Goal: Transaction & Acquisition: Purchase product/service

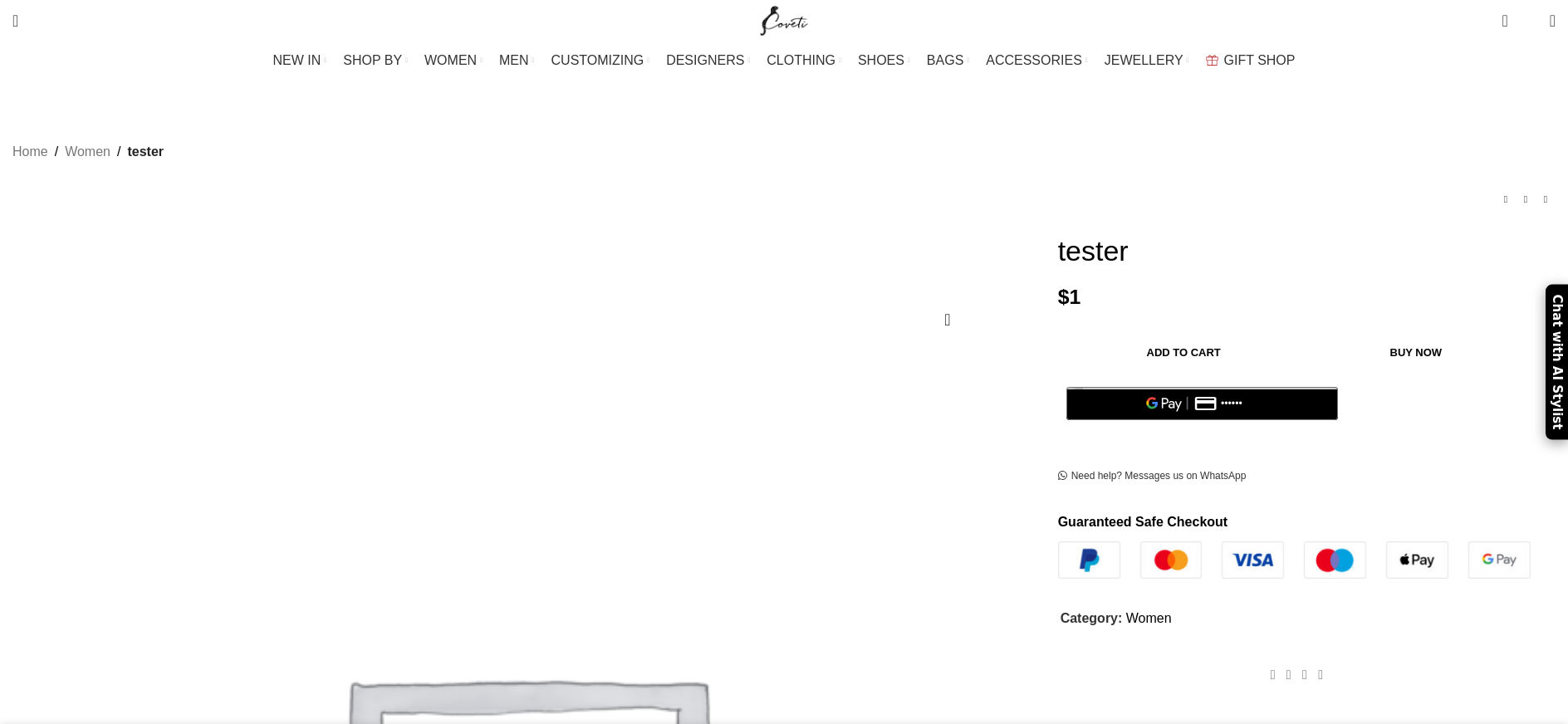
click at [1137, 342] on button "Add to cart" at bounding box center [1184, 353] width 235 height 34
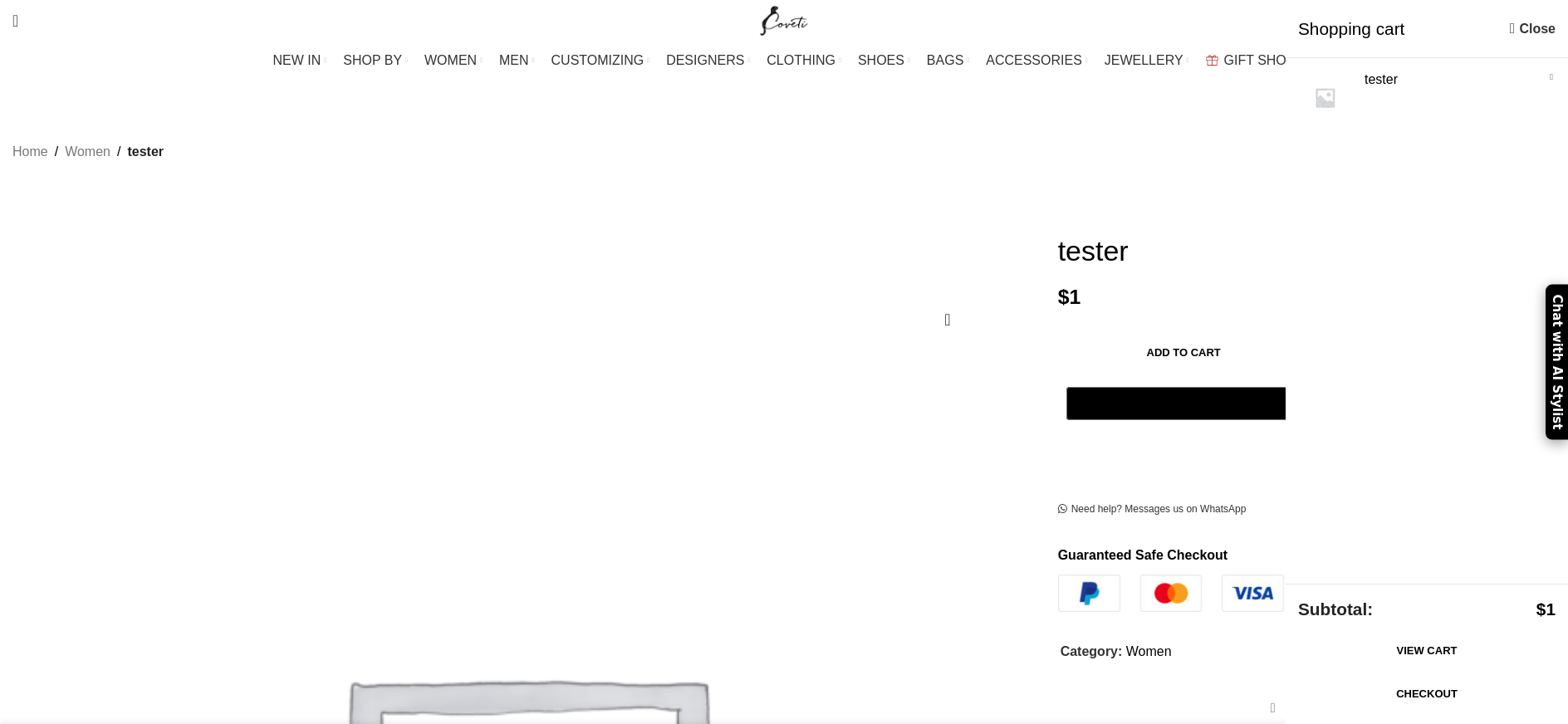
click at [1452, 692] on link "Checkout" at bounding box center [1427, 694] width 258 height 34
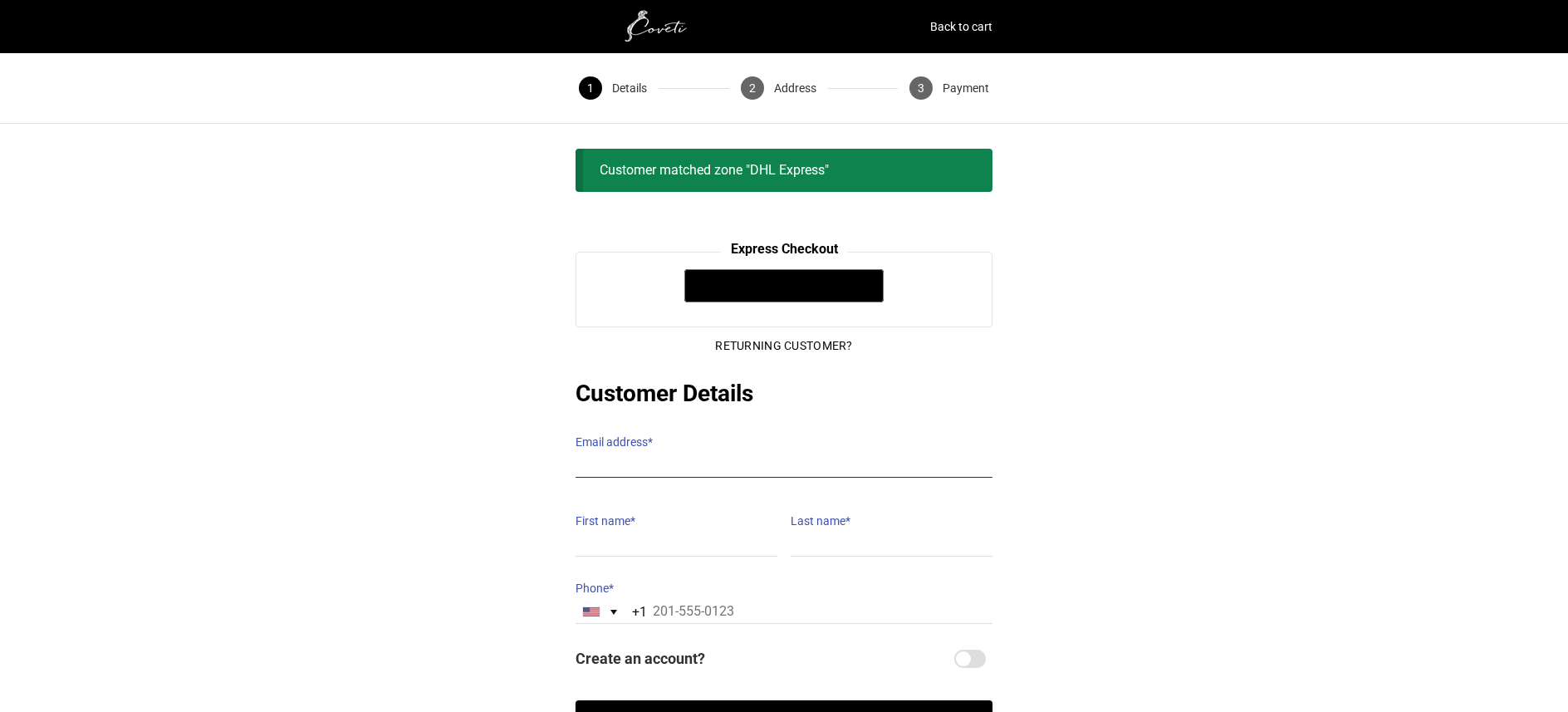
click at [665, 453] on input "Email address *" at bounding box center [784, 465] width 417 height 24
type input "hebaalfazari@gmail.com"
type input "HEBA K"
type input "ALFAZARI"
click at [712, 532] on input "HEBA K" at bounding box center [677, 544] width 202 height 24
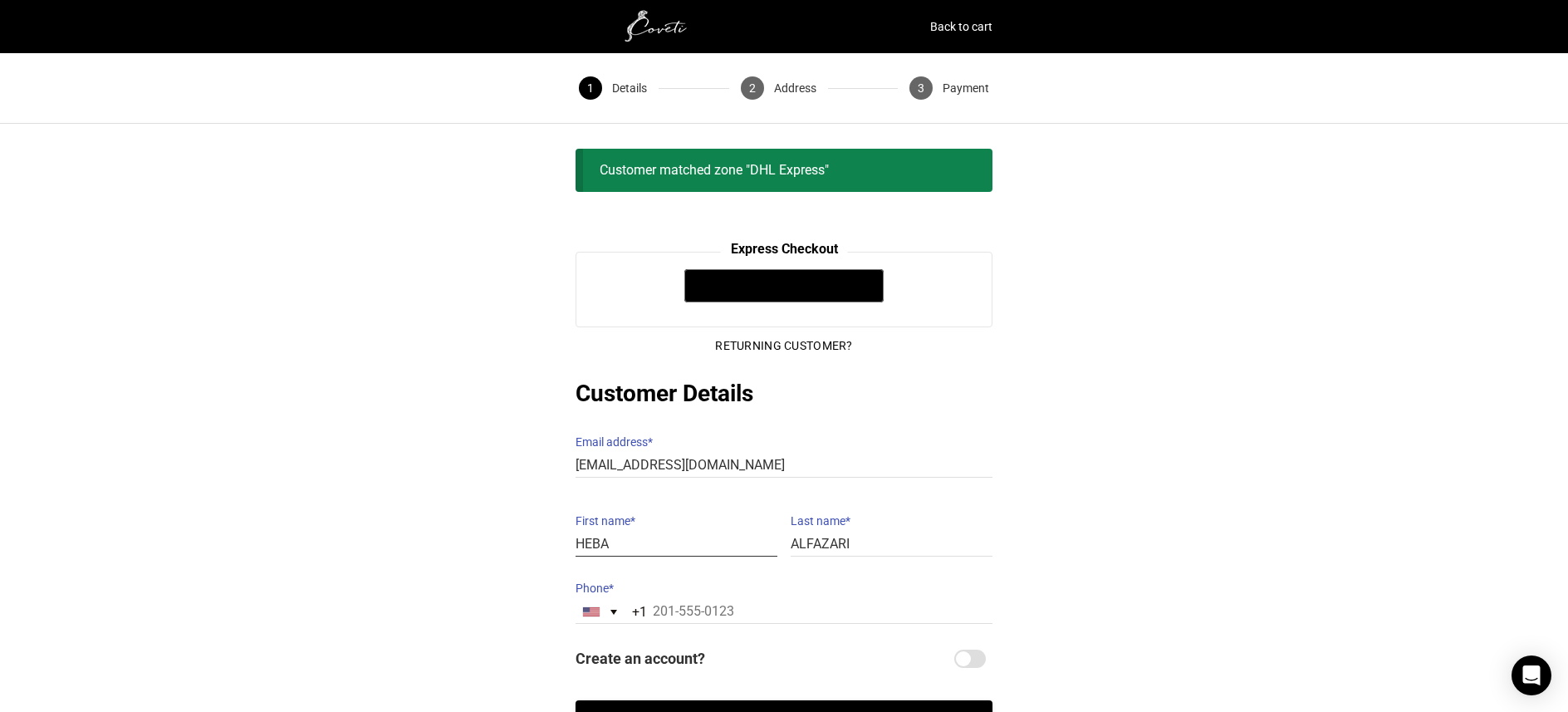
type input "HEBA"
click at [1242, 428] on div "@import url(//fonts.googleapis.com/css?family=Google+Sans_old:500) •••••• Expre…" at bounding box center [784, 498] width 1568 height 494
click at [666, 625] on div "Returning Customer? Customer Details Email address * hebaalfazari@gmail.com Ema…" at bounding box center [784, 501] width 417 height 347
click at [593, 600] on div "United States +1" at bounding box center [603, 611] width 56 height 22
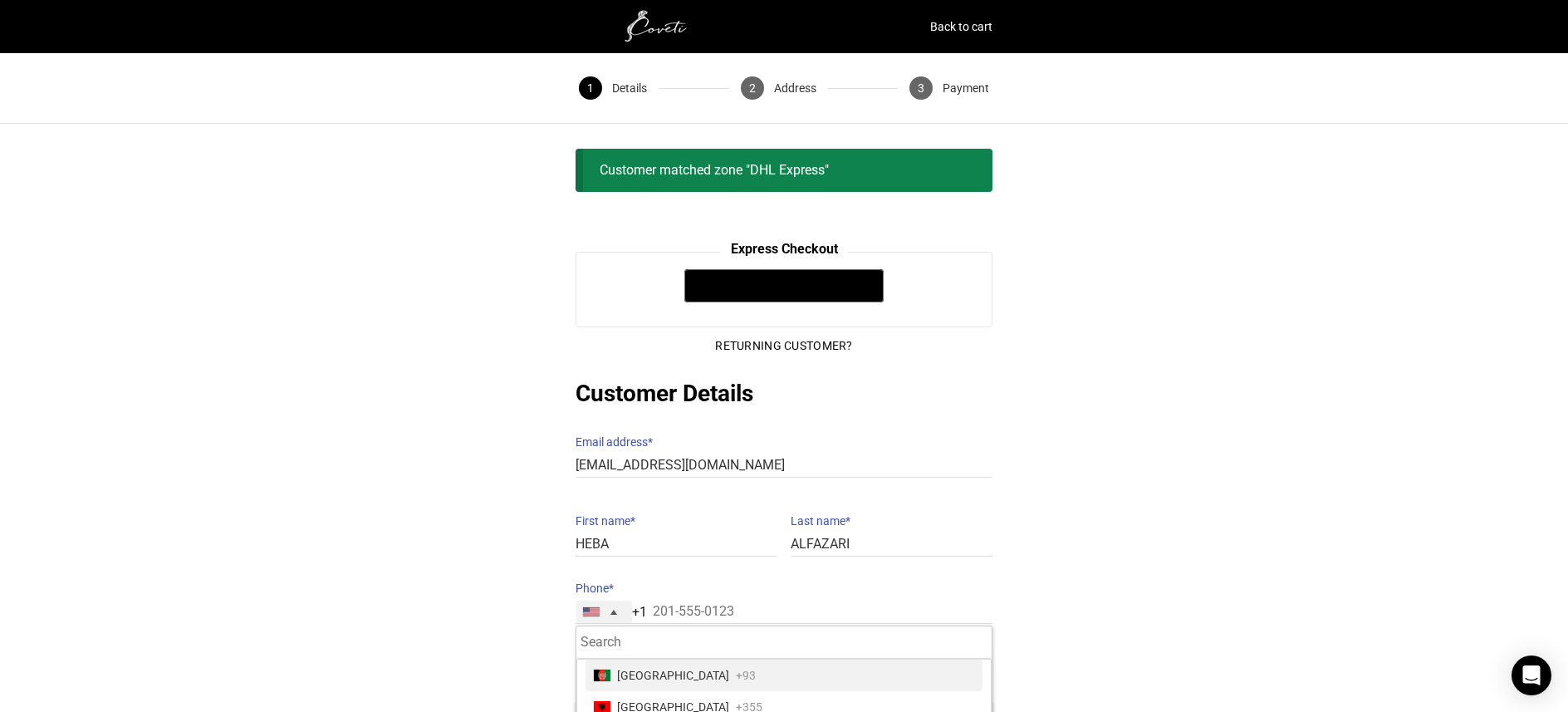
click at [637, 628] on input "Search" at bounding box center [784, 642] width 415 height 33
type input "unit"
click at [682, 666] on span "United Arab Emirates" at bounding box center [673, 675] width 112 height 23
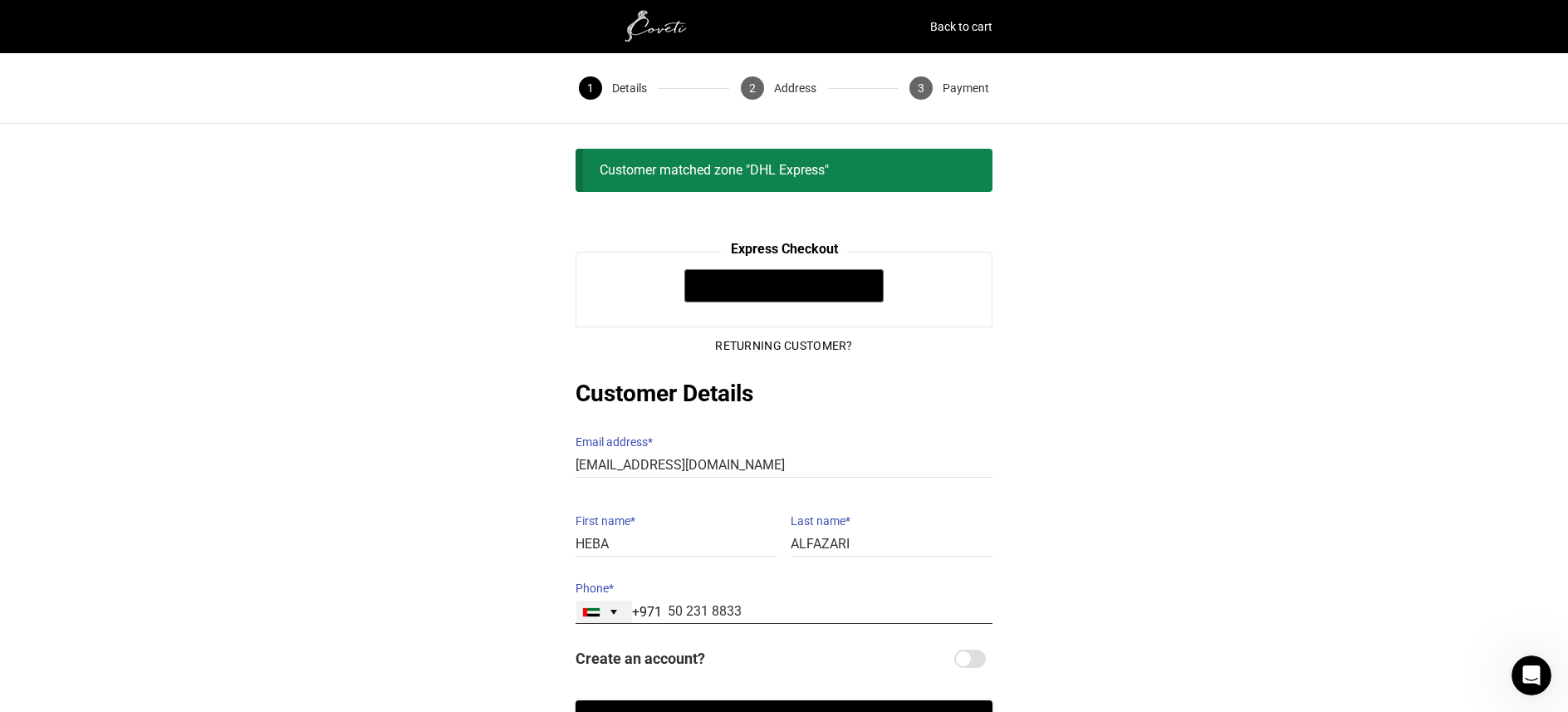
type input "50 231 8833"
drag, startPoint x: 1386, startPoint y: 390, endPoint x: 1130, endPoint y: 502, distance: 279.4
click at [1384, 390] on div "@import url(//fonts.googleapis.com/css?family=Google+Sans_old:500) •••••• Expre…" at bounding box center [784, 498] width 1568 height 494
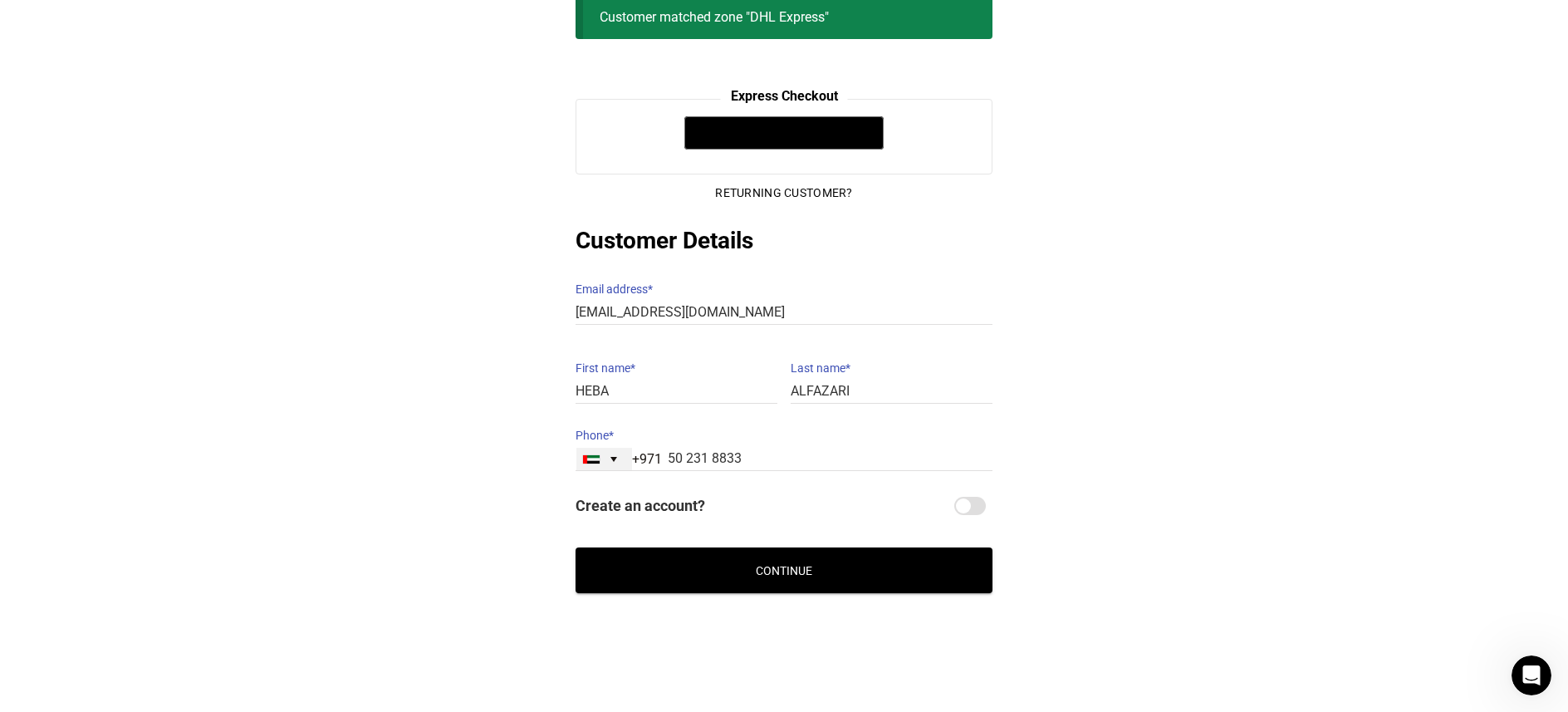
click at [819, 557] on button "Continue" at bounding box center [784, 570] width 417 height 46
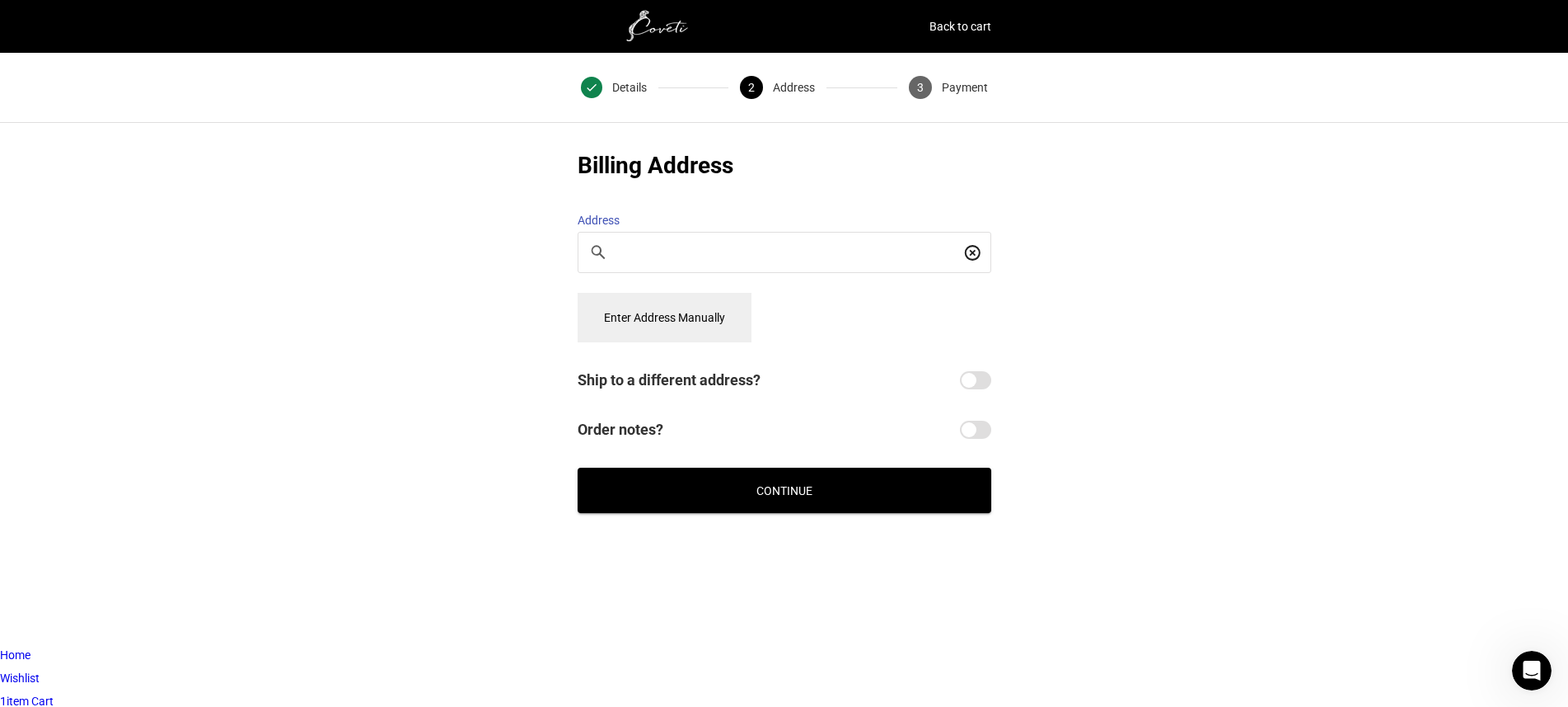
click at [700, 295] on button "Enter Address Manually" at bounding box center [664, 318] width 174 height 50
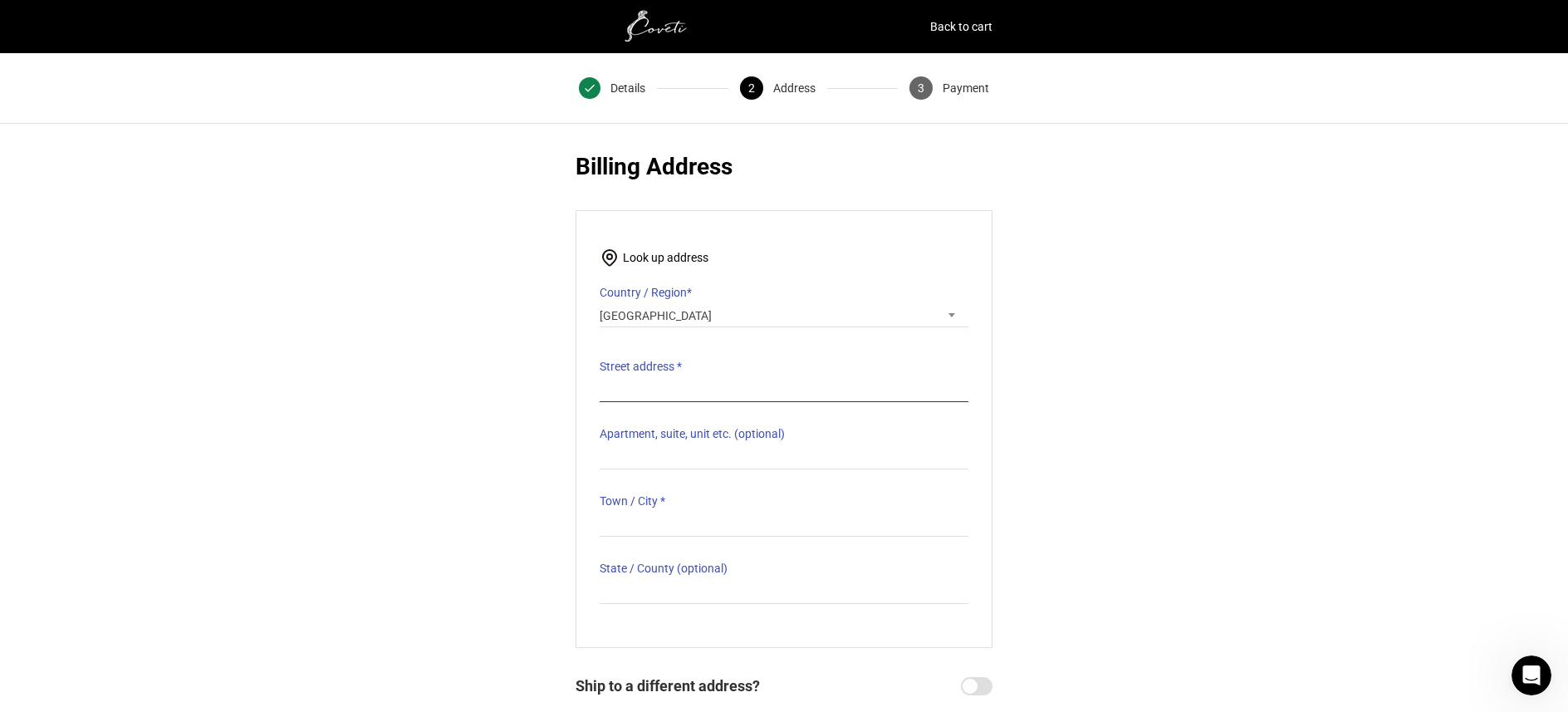
click at [699, 383] on input "Street address *" at bounding box center [784, 390] width 369 height 24
type input "villa 191, Al Maal street shakhbout city"
type input "ABU DHABI"
click at [1228, 381] on div "@import url(//fonts.googleapis.com/css?family=Google+Sans_old:500) •••••• Expre…" at bounding box center [784, 484] width 1568 height 669
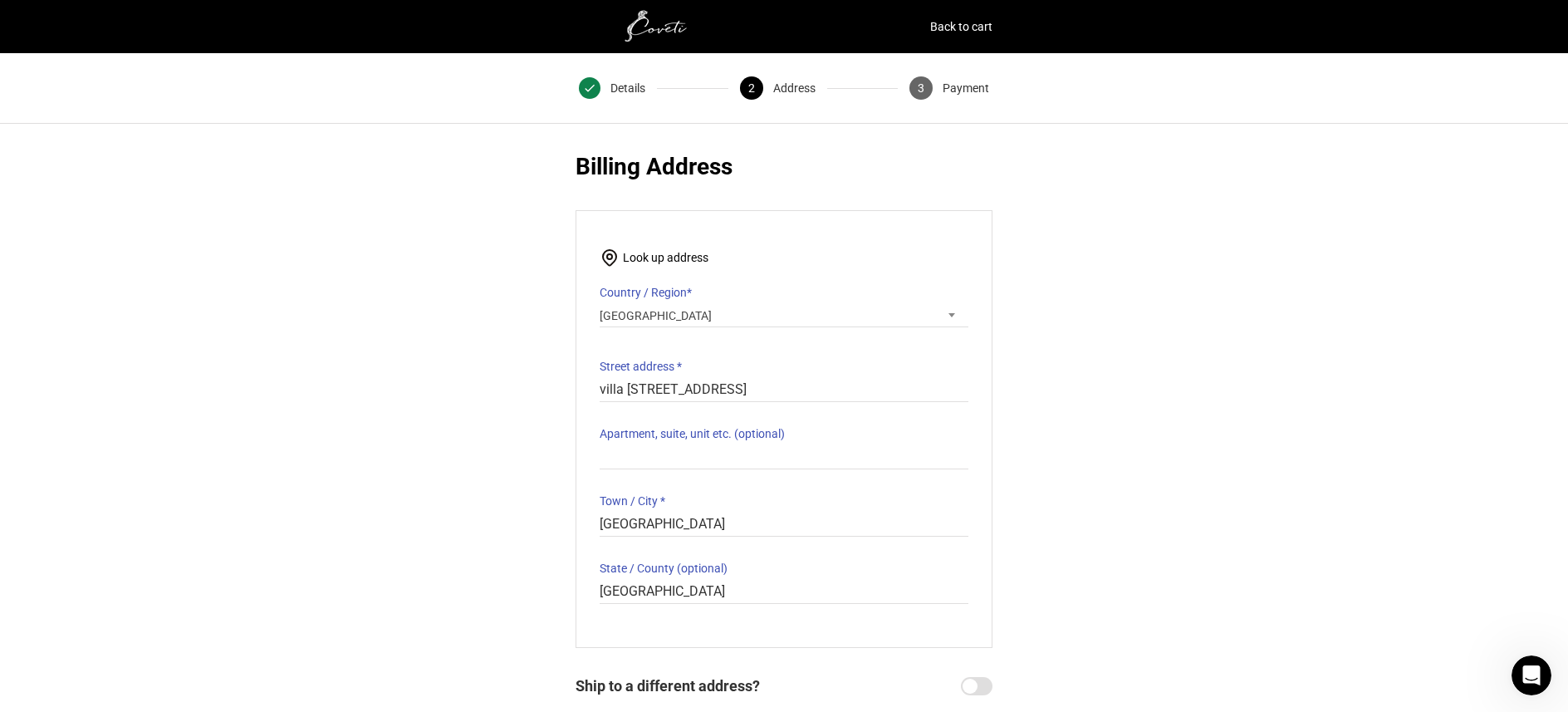
scroll to position [227, 0]
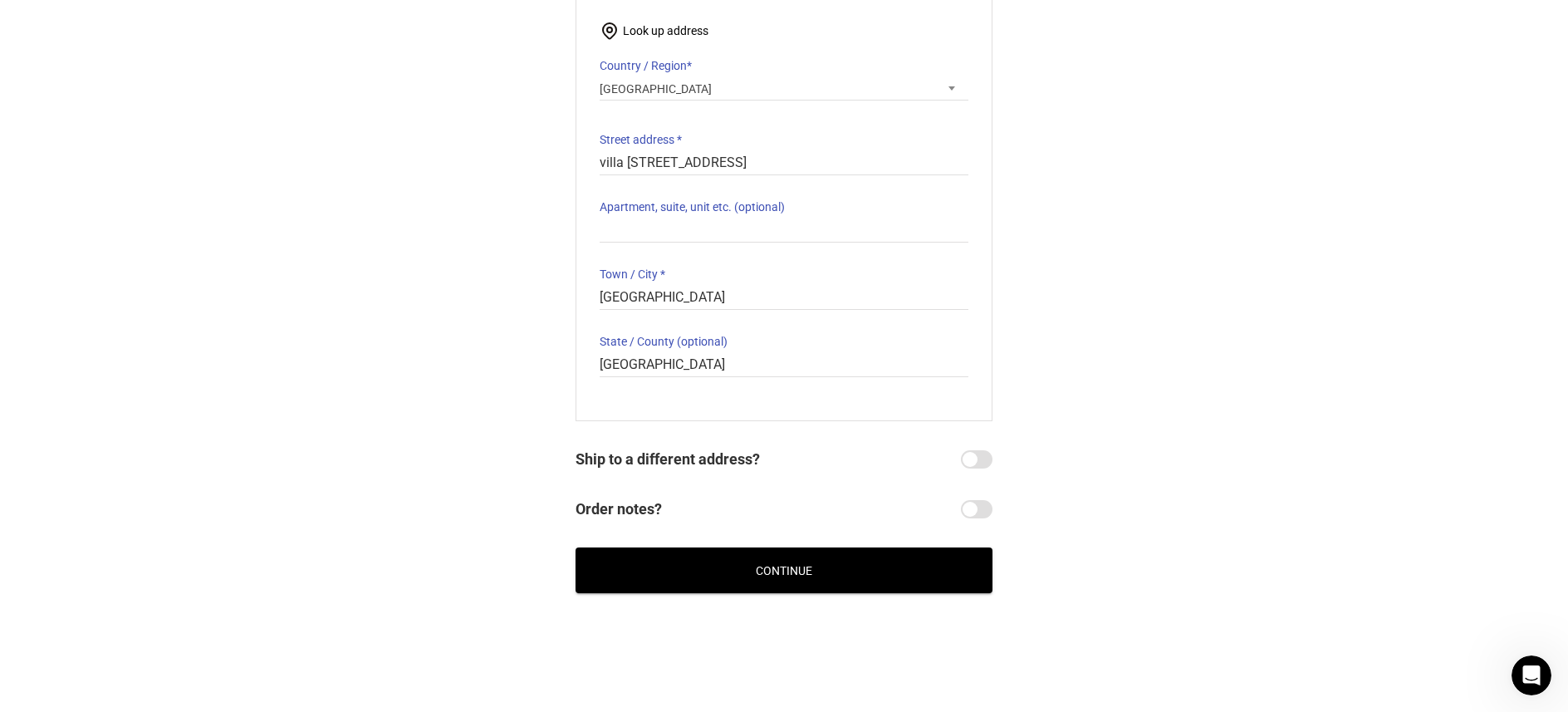
click at [855, 556] on button "Continue" at bounding box center [784, 570] width 417 height 46
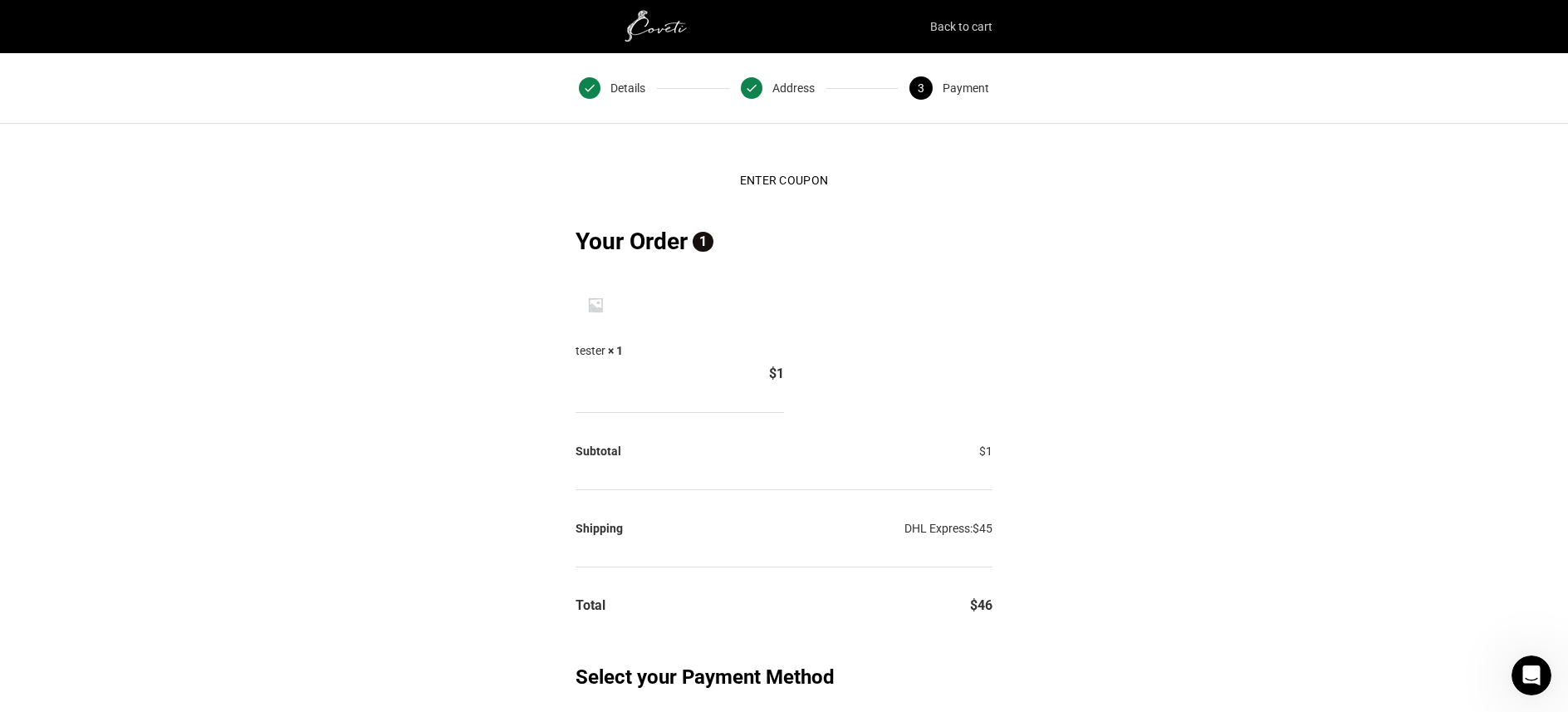
click at [984, 29] on link "Back to cart" at bounding box center [961, 26] width 62 height 23
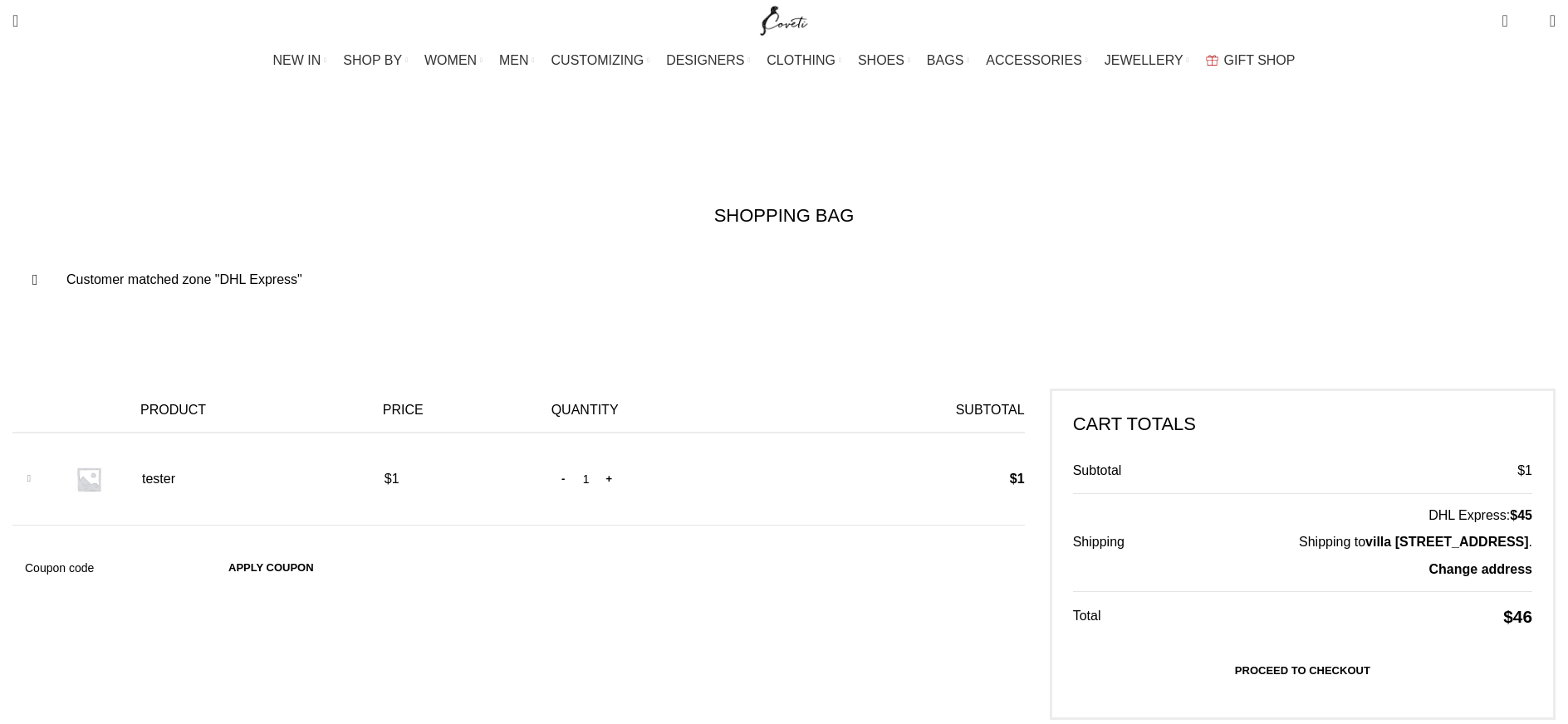
click at [41, 466] on link "×" at bounding box center [28, 478] width 25 height 25
